Goal: Transaction & Acquisition: Download file/media

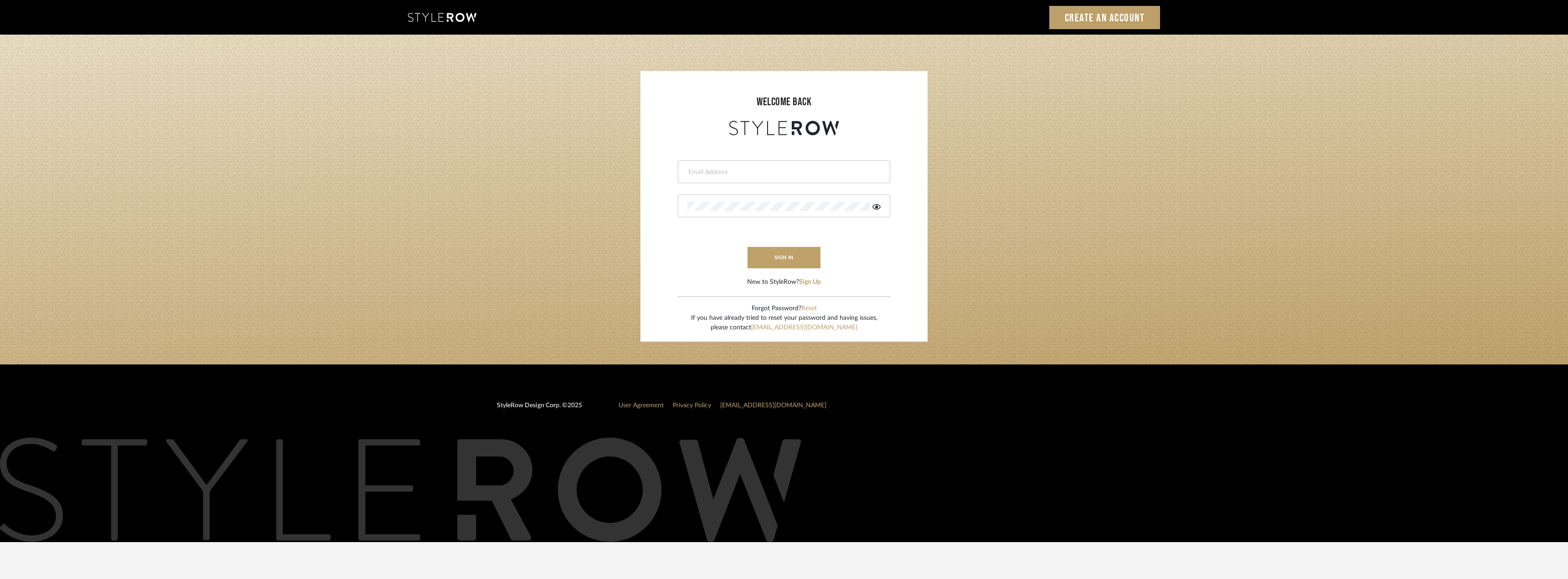
click at [784, 170] on input "email" at bounding box center [783, 172] width 191 height 9
type input "[EMAIL_ADDRESS][DOMAIN_NAME]"
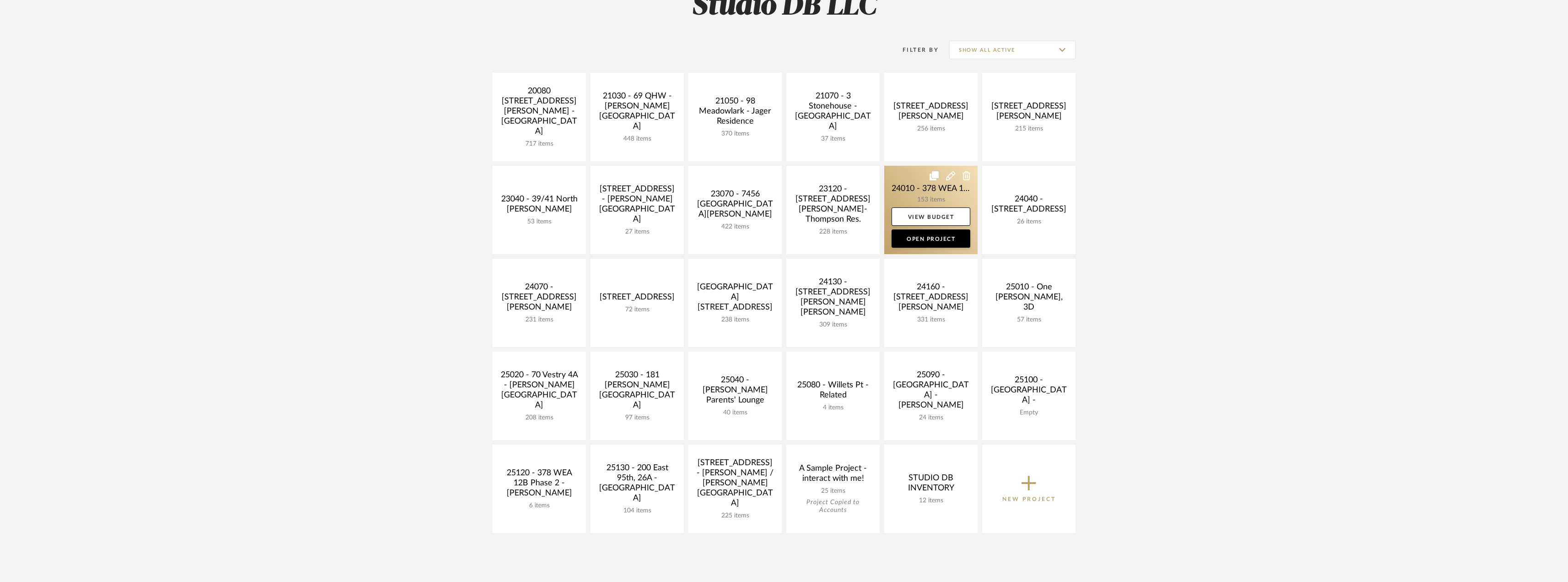
scroll to position [183, 0]
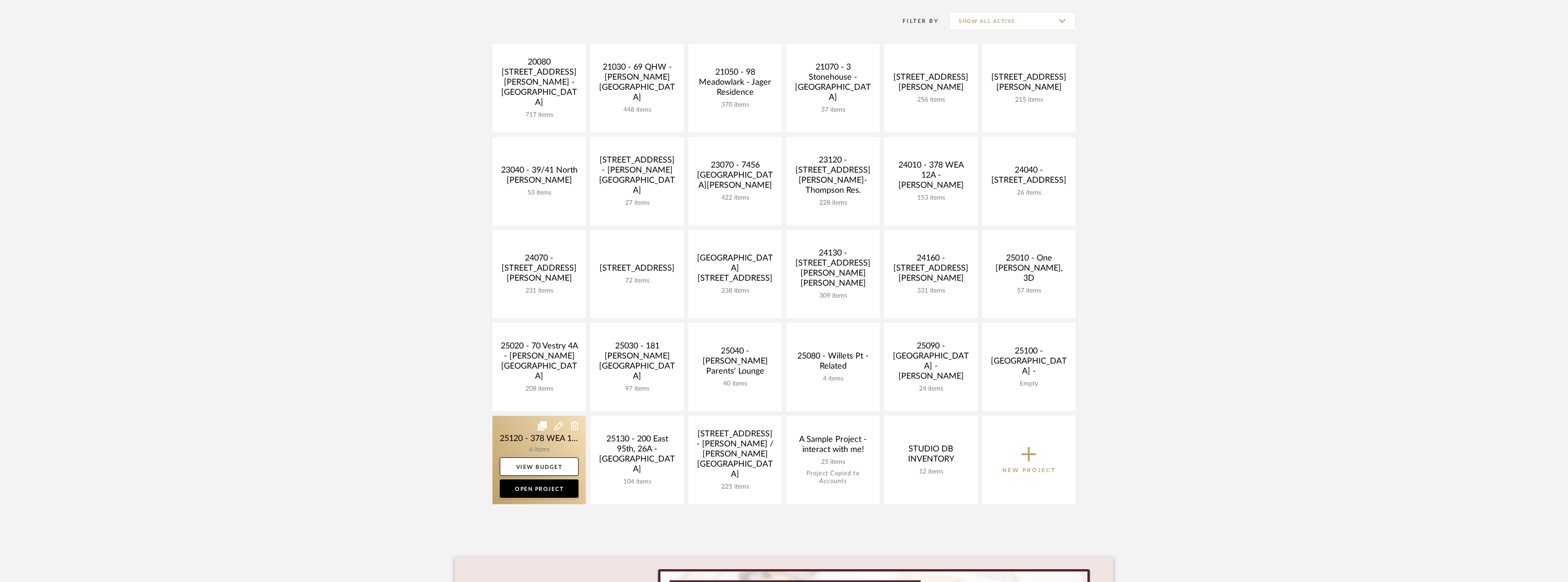
click at [551, 435] on link at bounding box center [539, 460] width 93 height 89
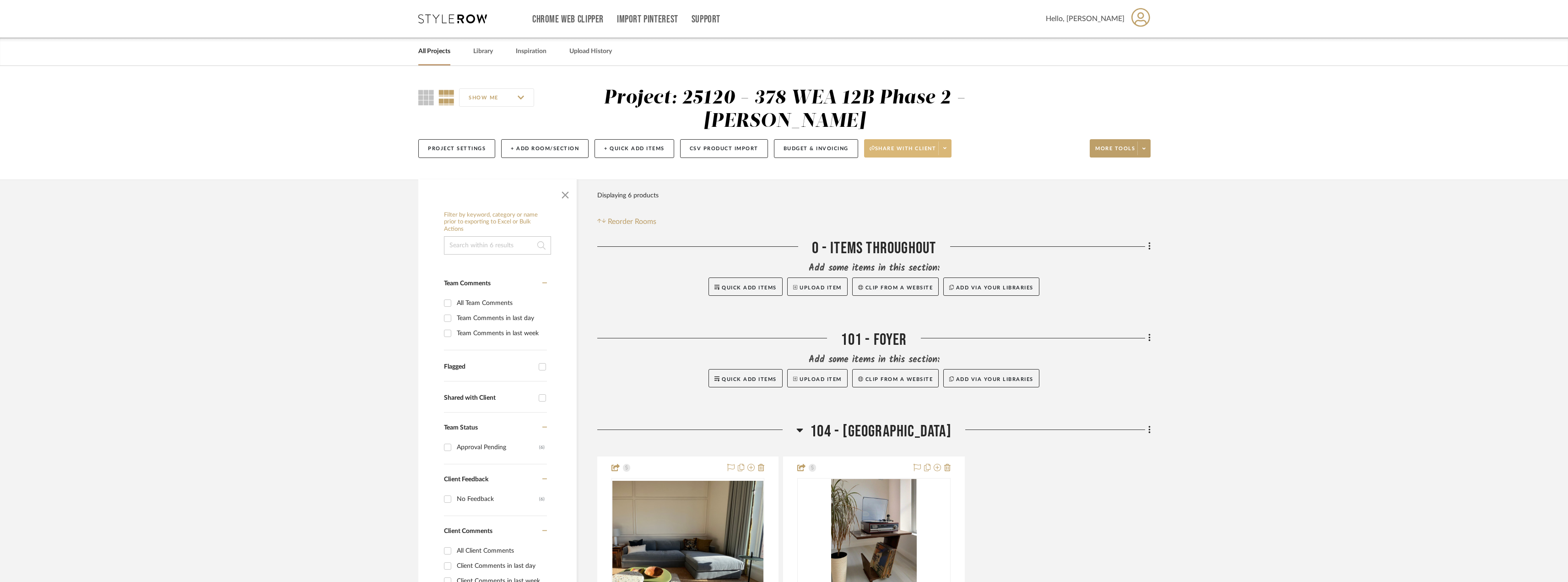
click at [948, 150] on span at bounding box center [944, 148] width 13 height 13
click at [916, 177] on span "Preview Client Dashboard" at bounding box center [911, 174] width 78 height 8
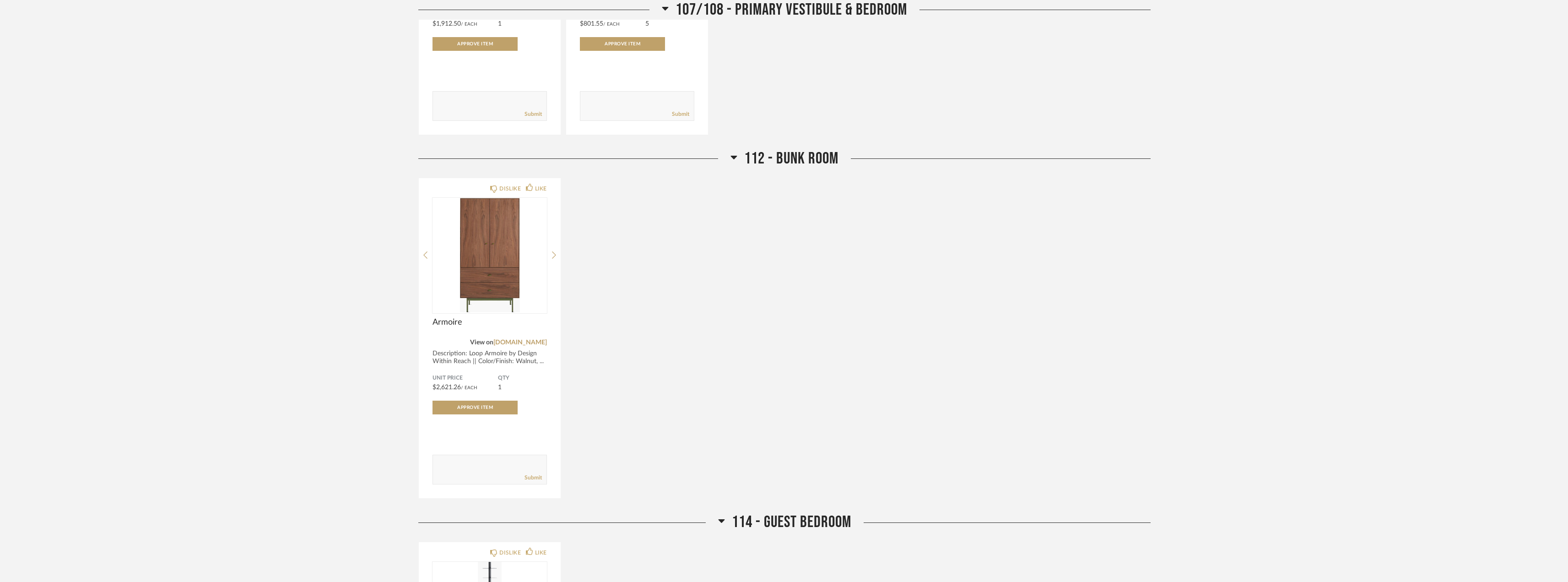
scroll to position [870, 0]
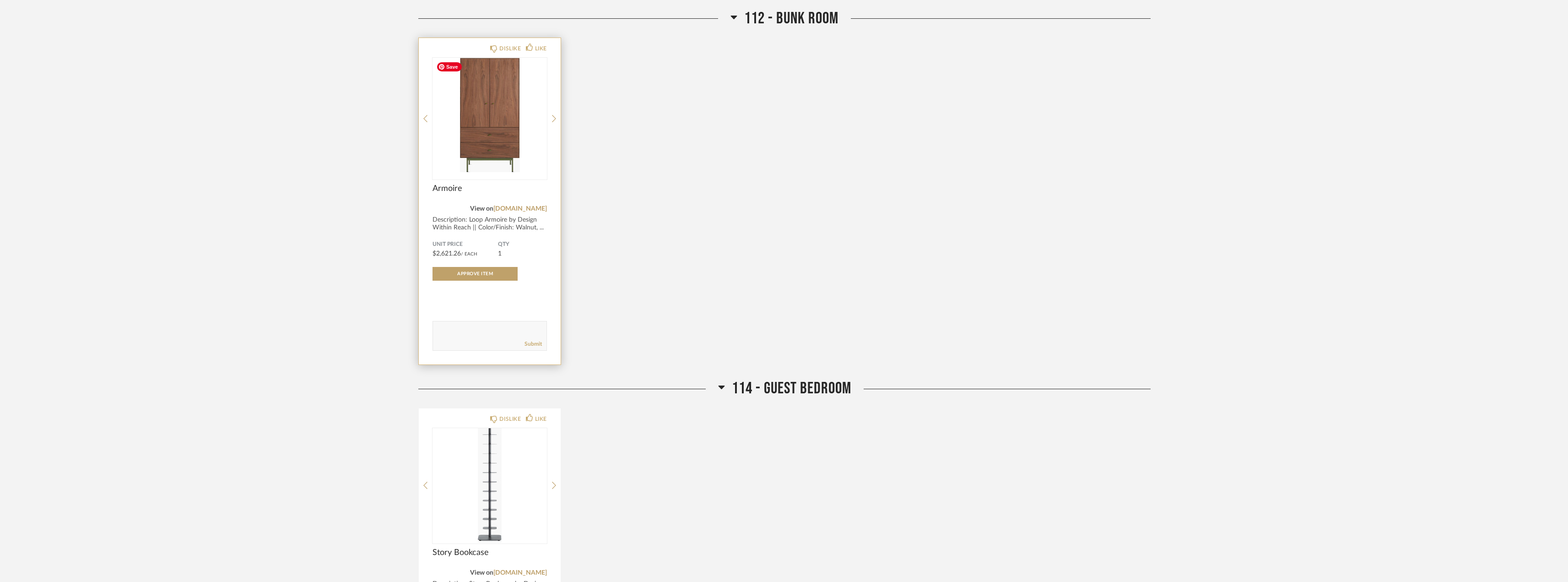
click at [0, 0] on img at bounding box center [0, 0] width 0 height 0
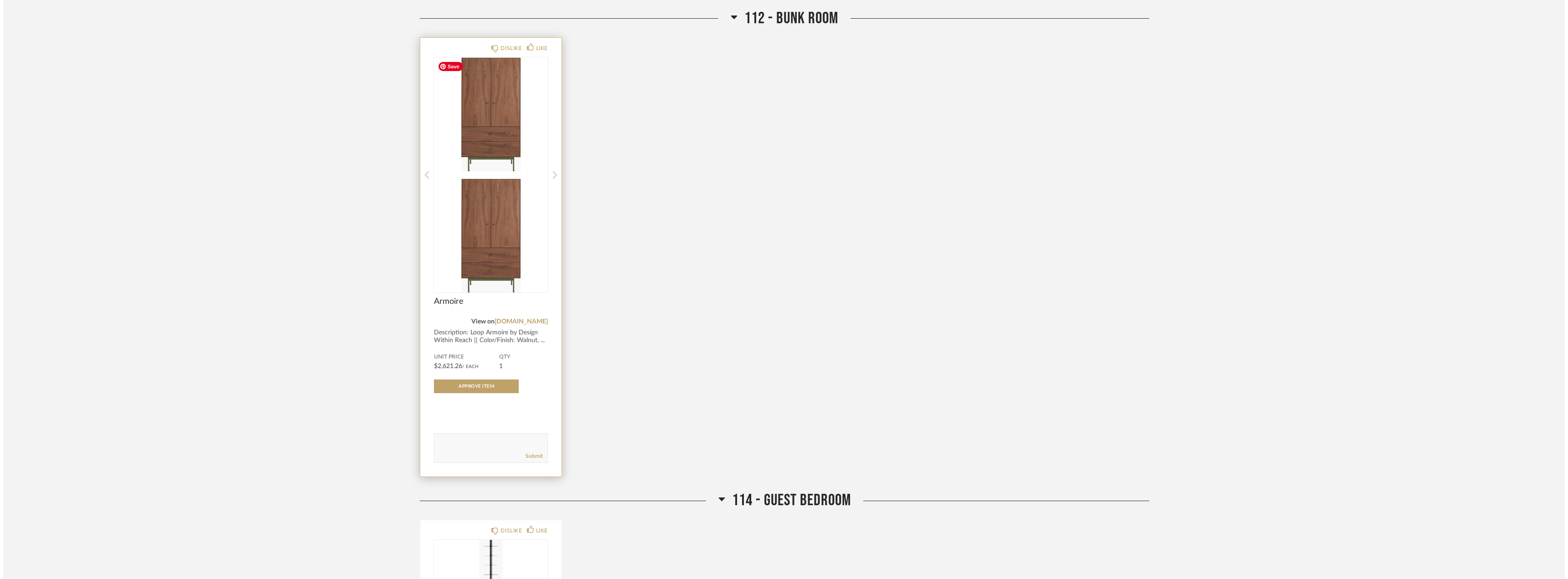
scroll to position [0, 0]
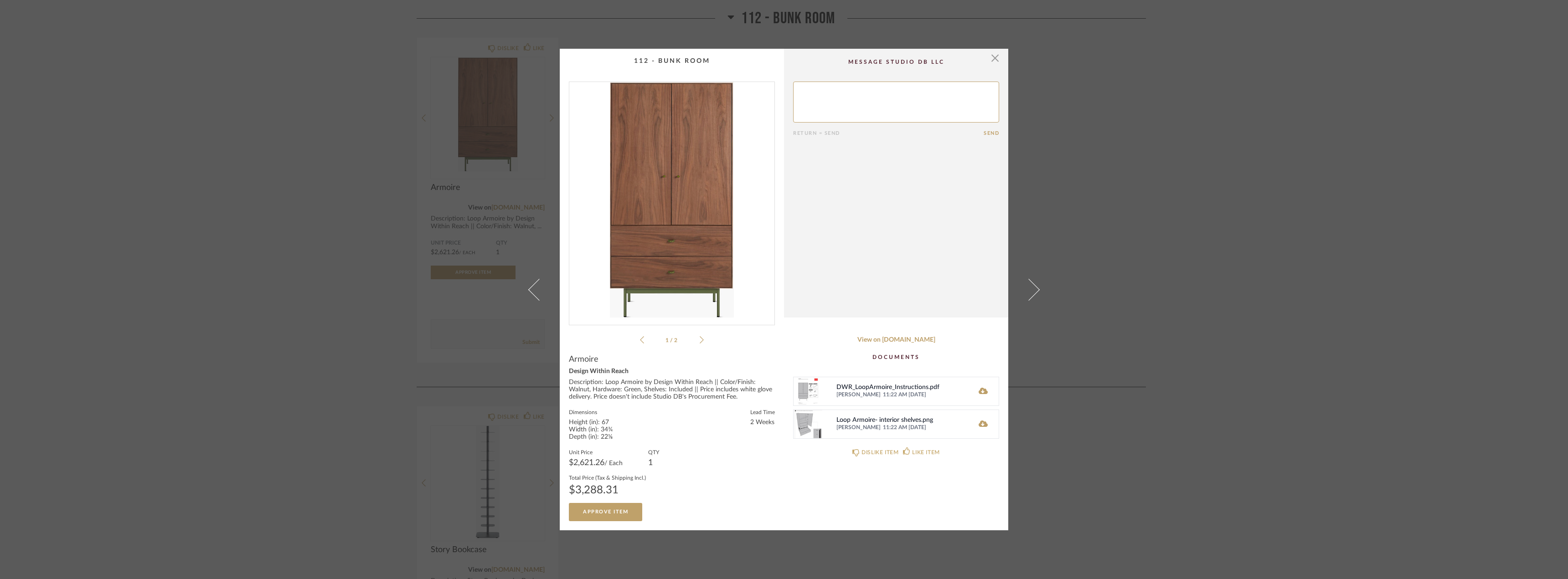
click at [807, 425] on img at bounding box center [808, 424] width 29 height 28
click at [979, 421] on icon at bounding box center [983, 423] width 9 height 7
click at [1251, 344] on div "× 1 / 2 Return = Send Send Armoire Design Within Reach Description: Loop Armoir…" at bounding box center [784, 290] width 1568 height 579
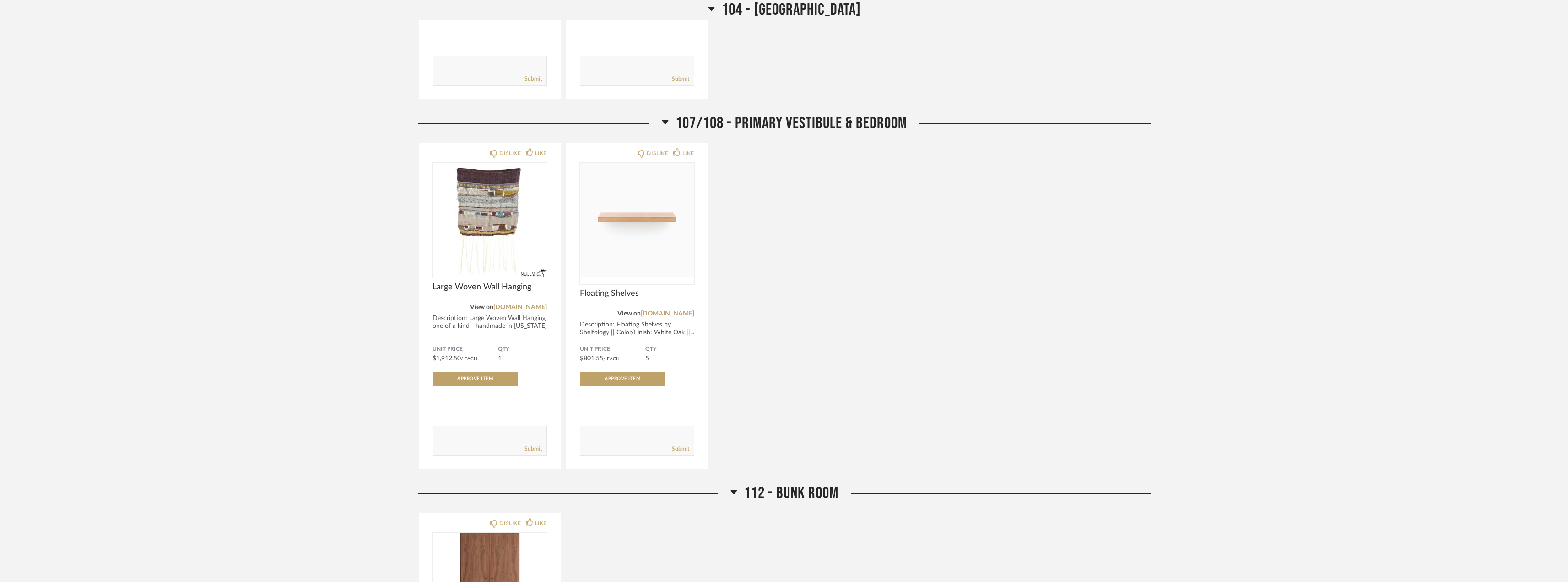
scroll to position [320, 0]
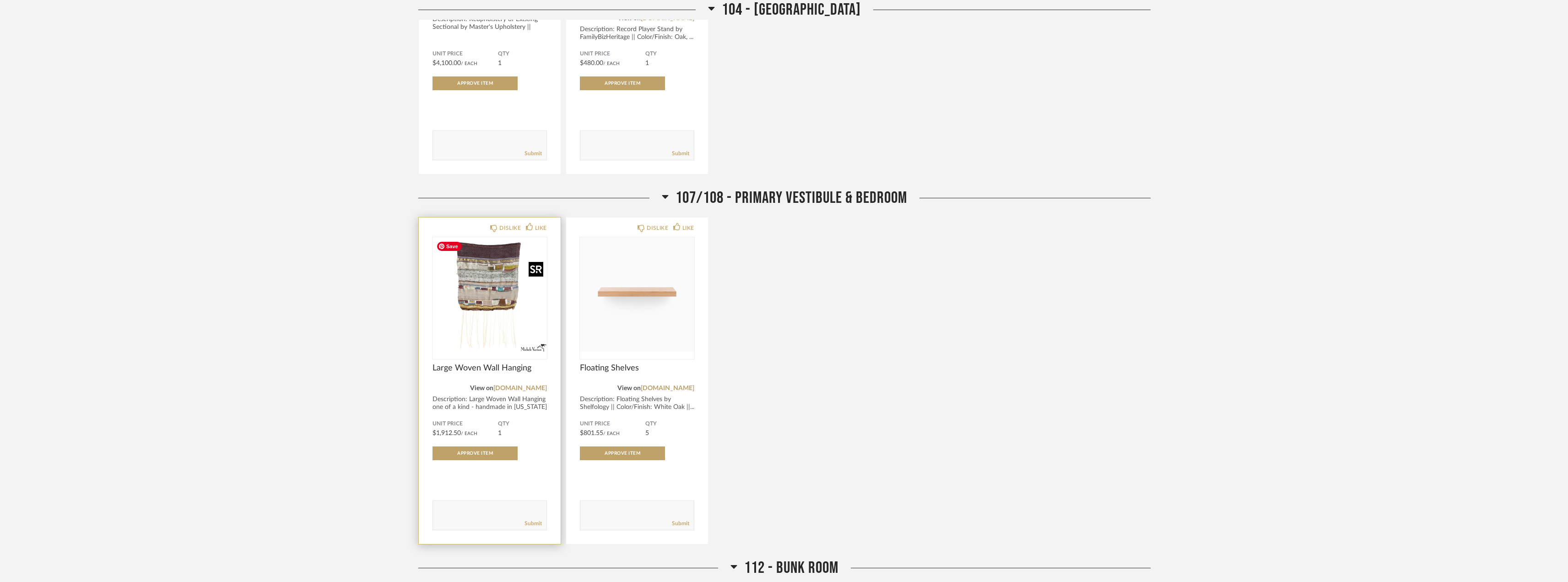
click at [488, 292] on img "0" at bounding box center [489, 294] width 114 height 114
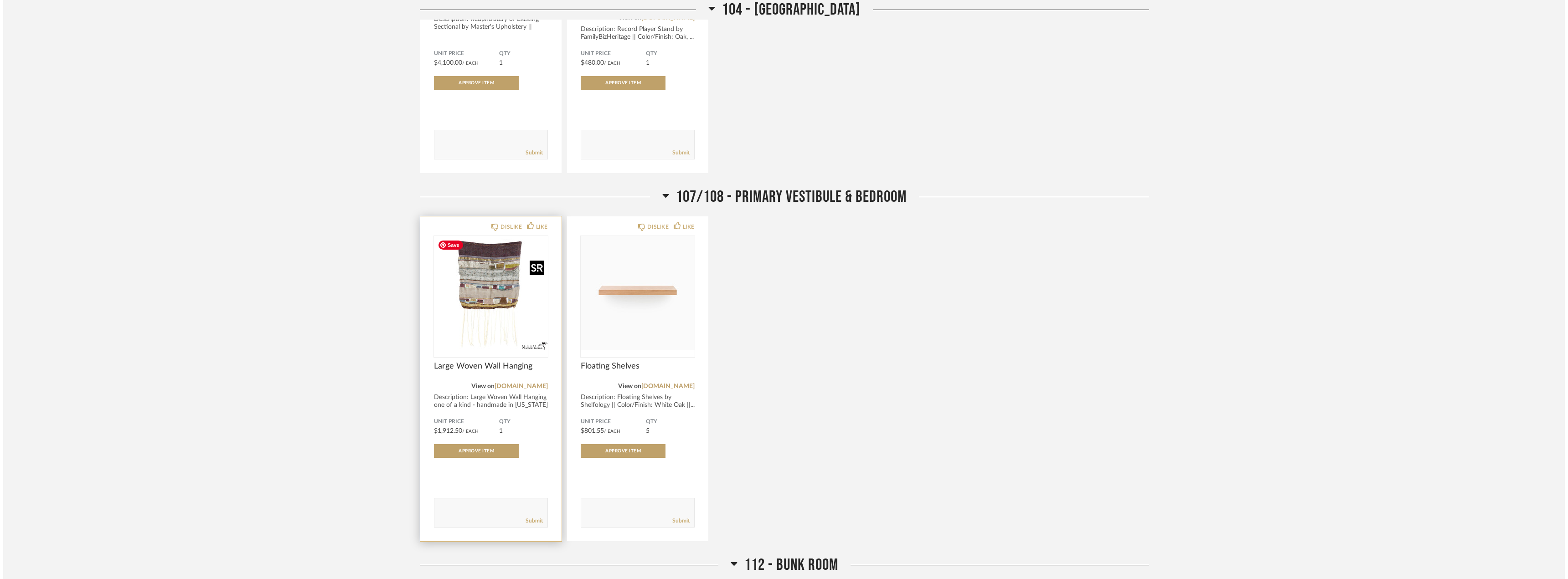
scroll to position [0, 0]
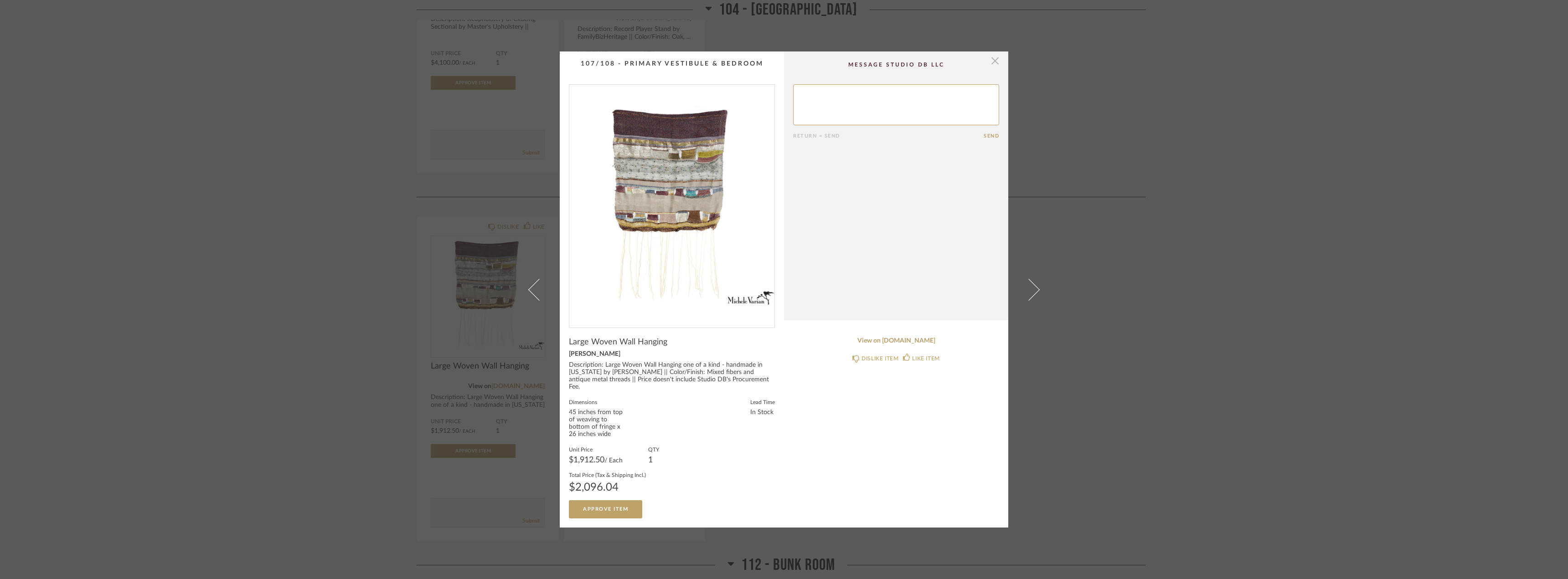
click at [995, 64] on span "button" at bounding box center [995, 61] width 18 height 18
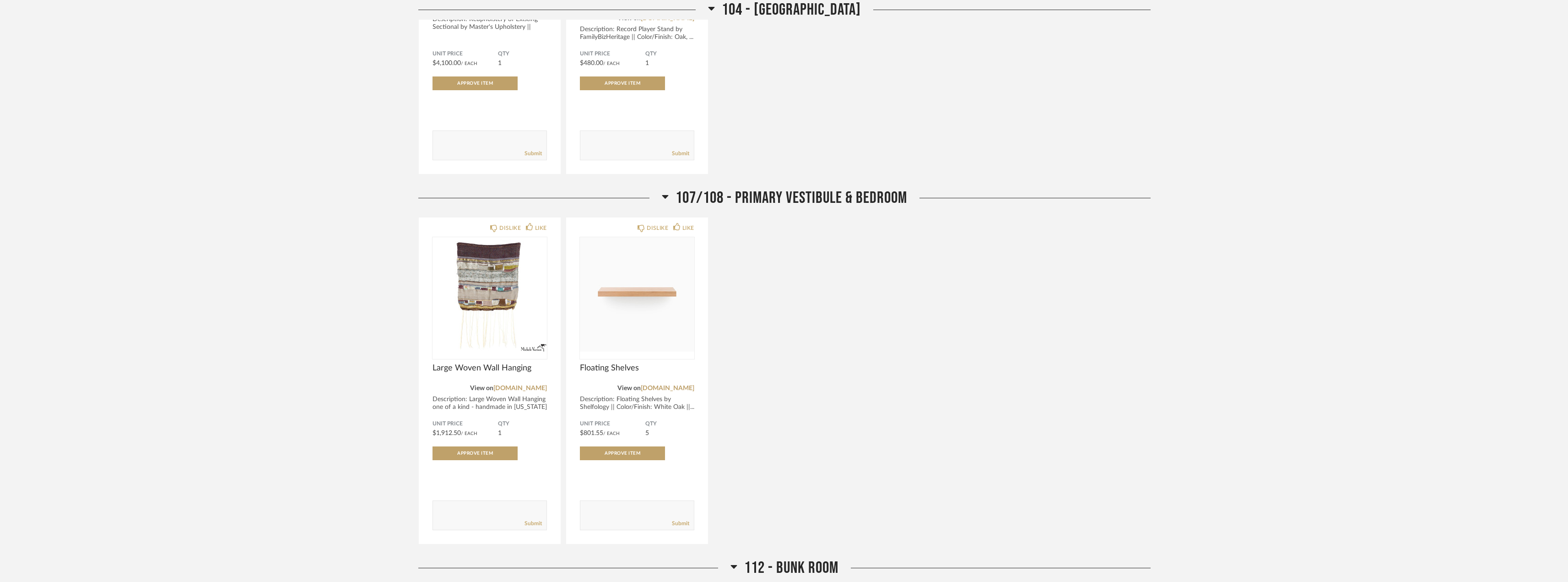
click at [1322, 116] on div "Thumbnail View Full View 25120 - 378 WEA 12B Phase 2 - Mautner Filter Items Cat…" at bounding box center [784, 514] width 1568 height 1593
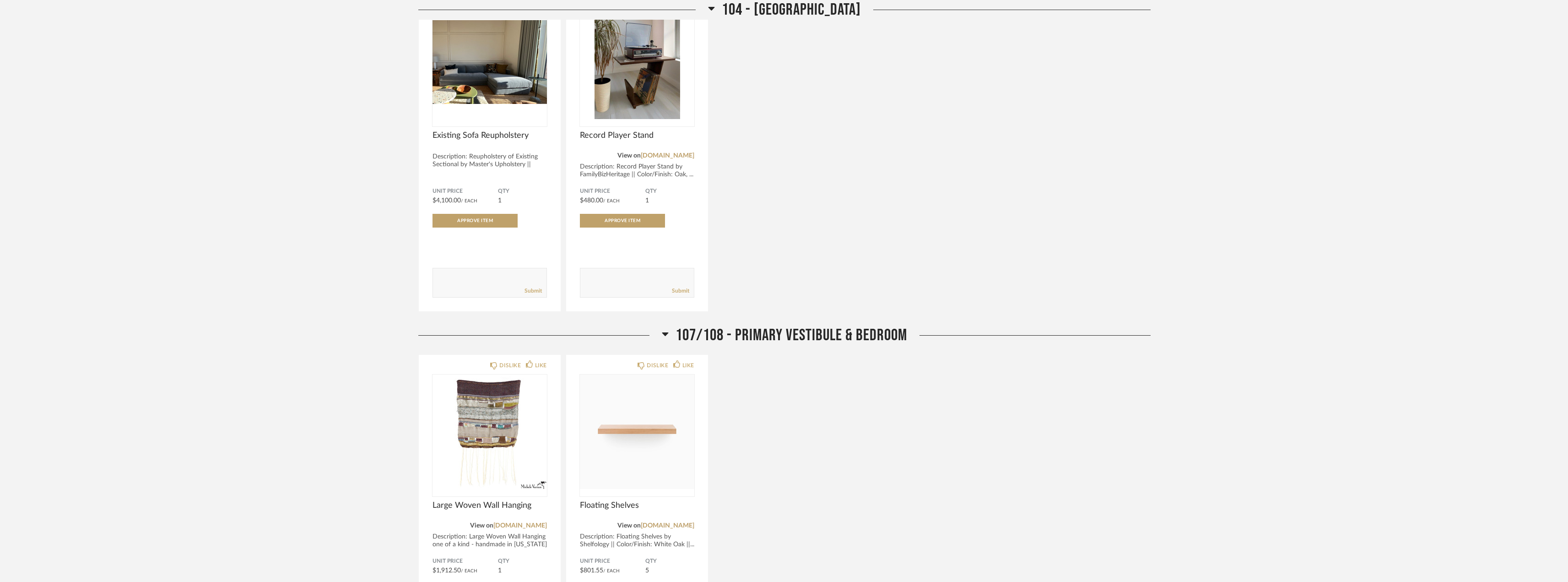
scroll to position [229, 0]
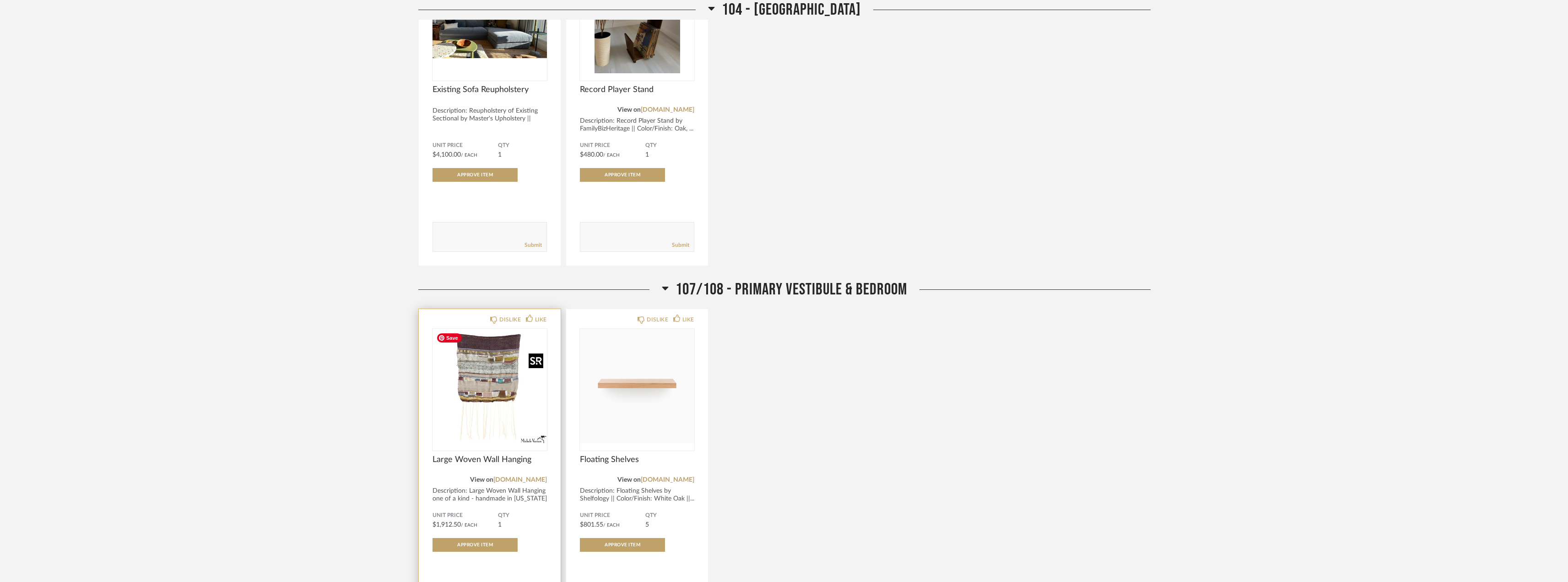
click at [465, 378] on img "0" at bounding box center [489, 386] width 114 height 114
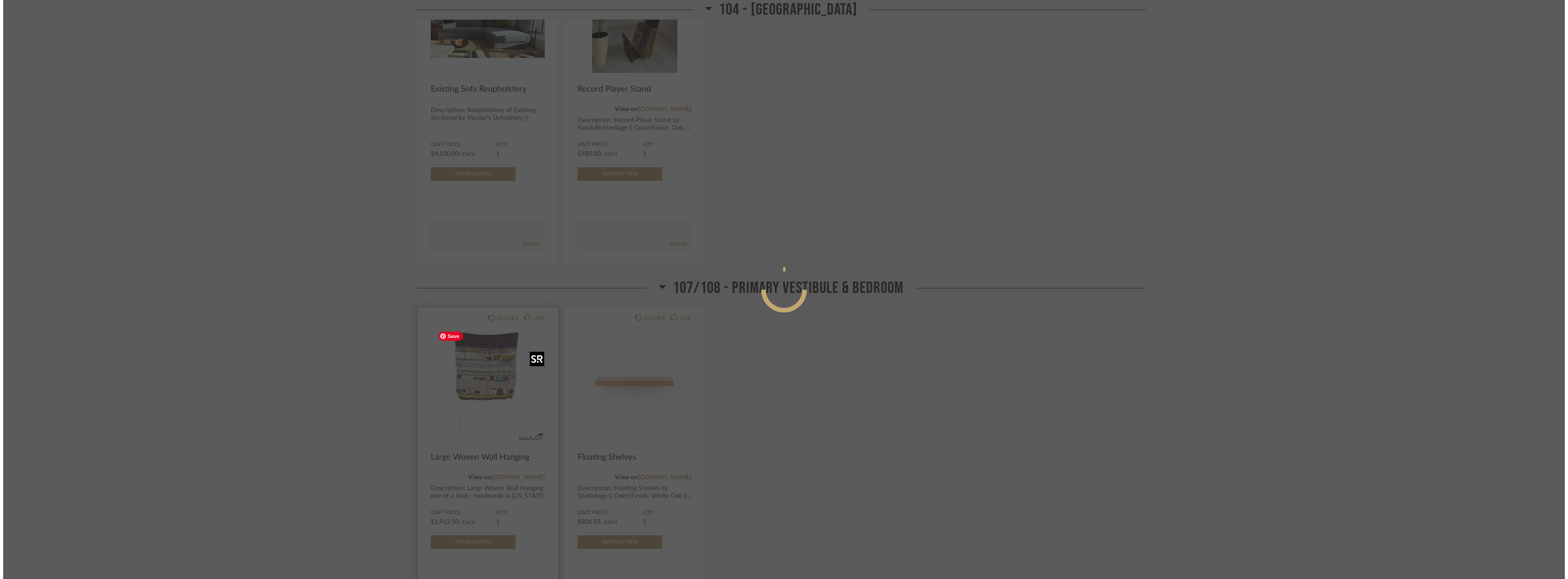
scroll to position [0, 0]
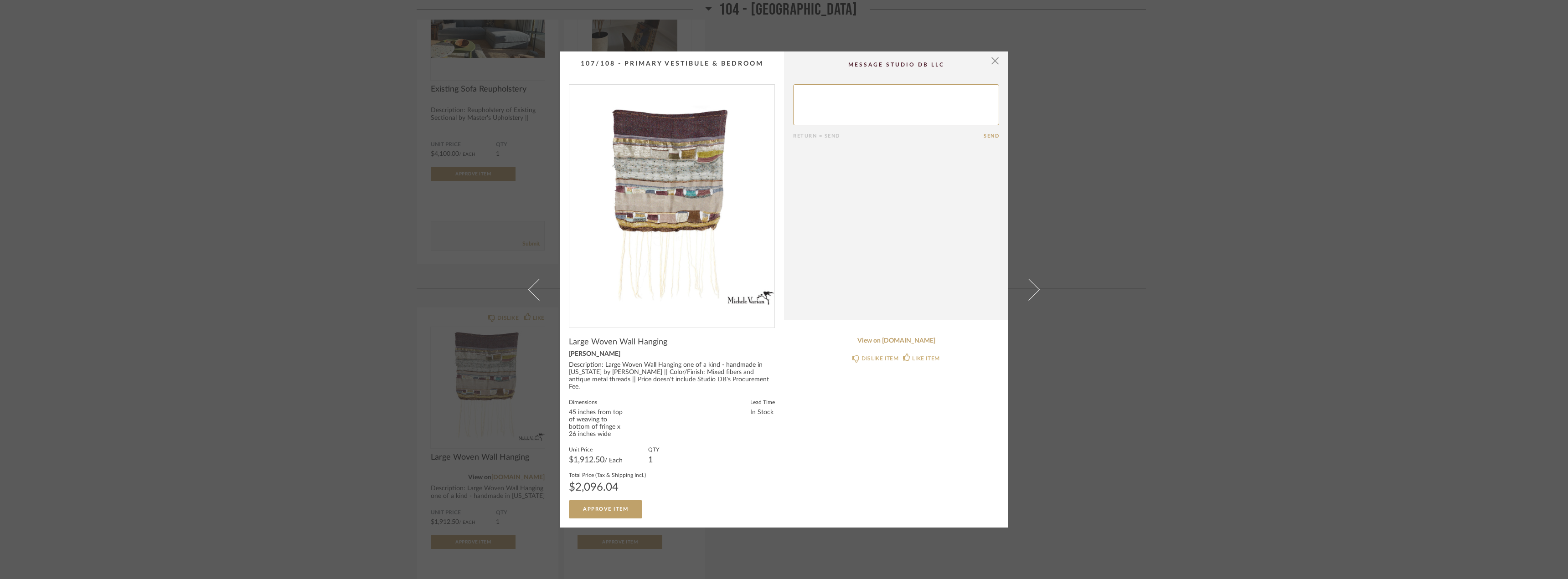
click at [1438, 238] on div "× Return = Send Send Large Woven Wall Hanging Michele Varian Description: Large…" at bounding box center [784, 290] width 1568 height 579
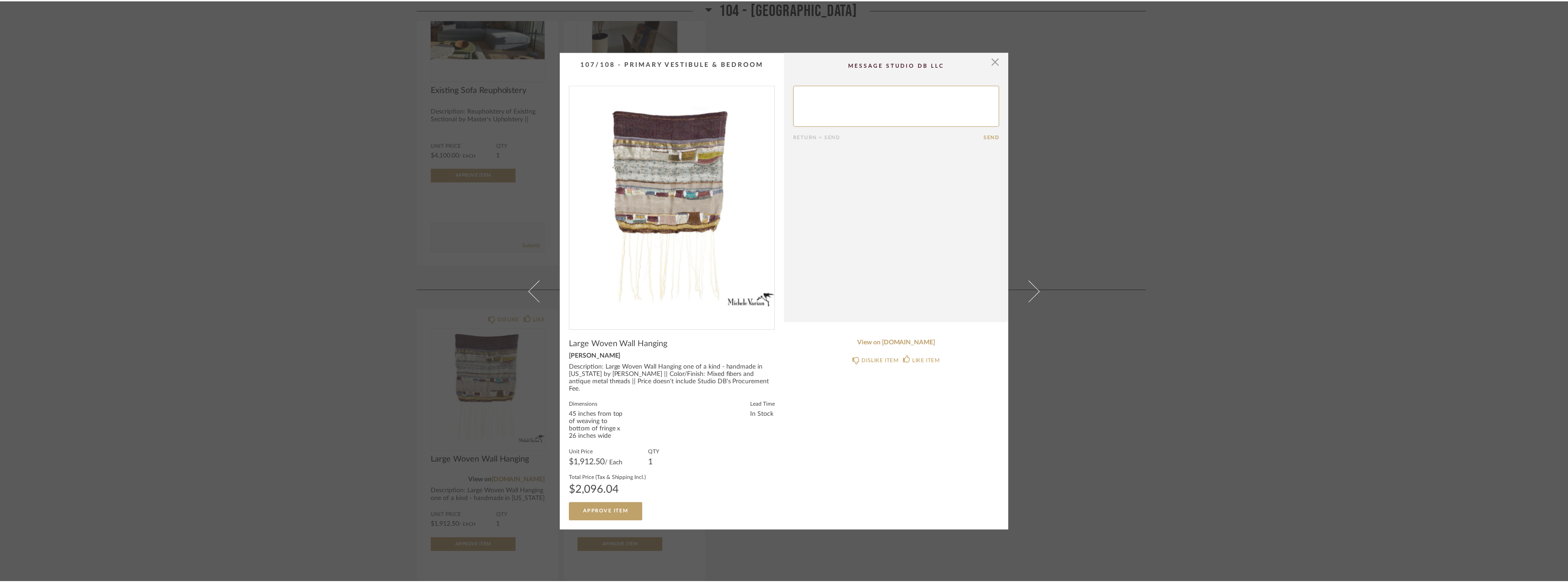
scroll to position [229, 0]
